Goal: Information Seeking & Learning: Find specific fact

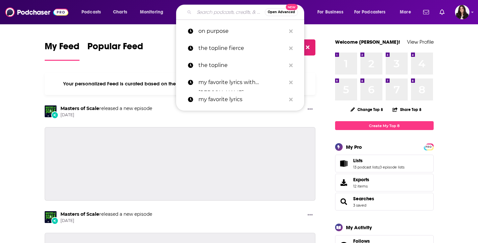
click at [211, 13] on input "Search podcasts, credits, & more..." at bounding box center [229, 12] width 71 height 11
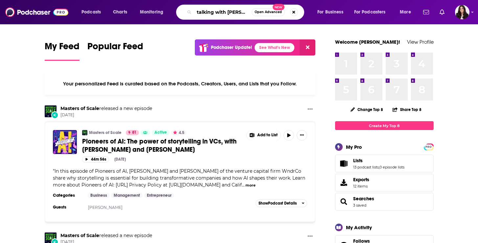
type input "talking with [PERSON_NAME]"
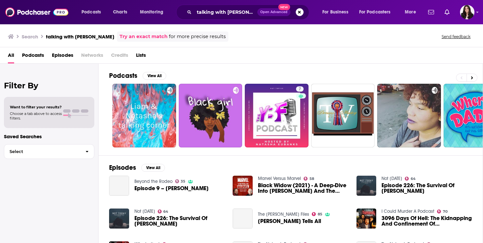
click at [36, 58] on span "Podcasts" at bounding box center [33, 56] width 22 height 13
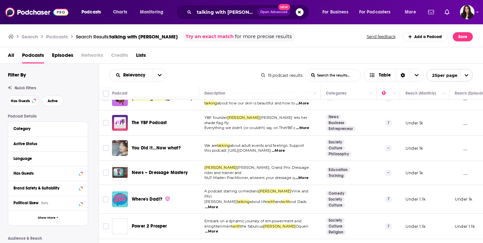
scroll to position [39, 0]
